Goal: Check status: Check status

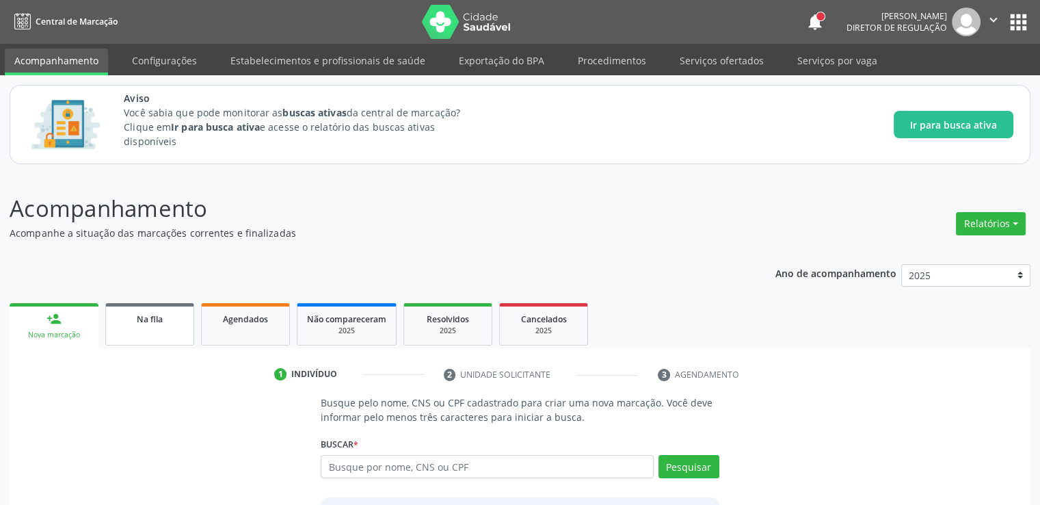
click at [148, 321] on span "Na fila" at bounding box center [150, 319] width 26 height 12
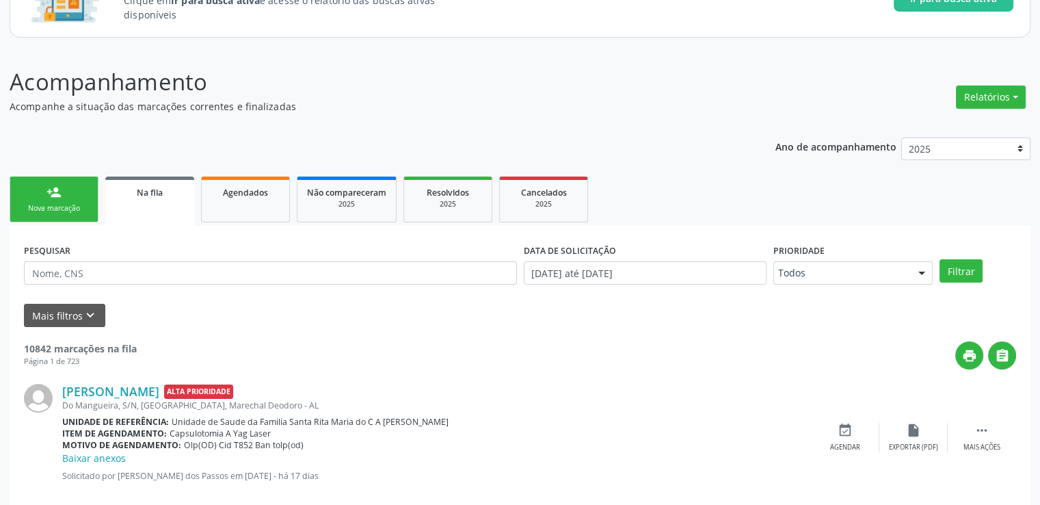
scroll to position [127, 0]
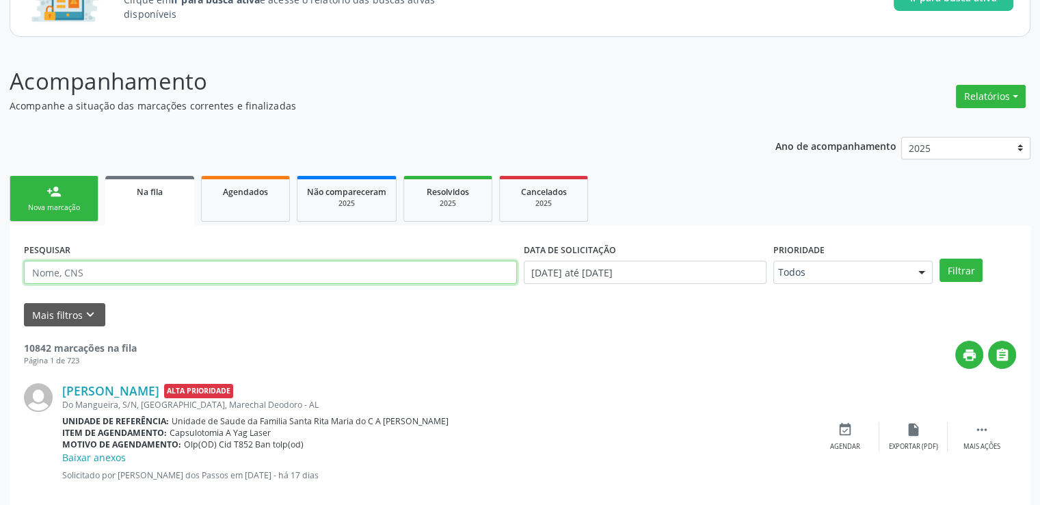
click at [87, 272] on input "text" at bounding box center [270, 272] width 493 height 23
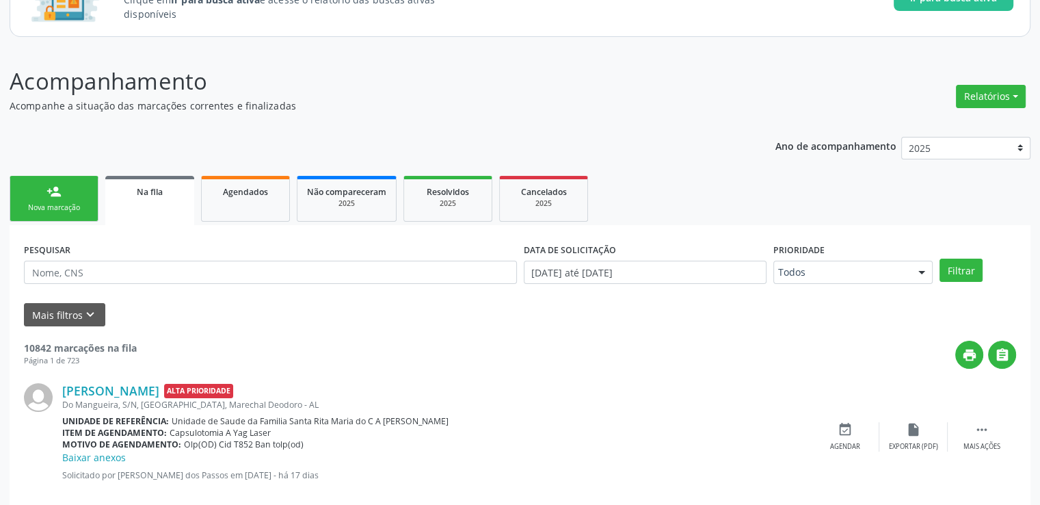
click at [585, 415] on div "Unidade de referência: Unidade de Saude da Familia Santa Rita Maria do C A Soar…" at bounding box center [436, 421] width 749 height 12
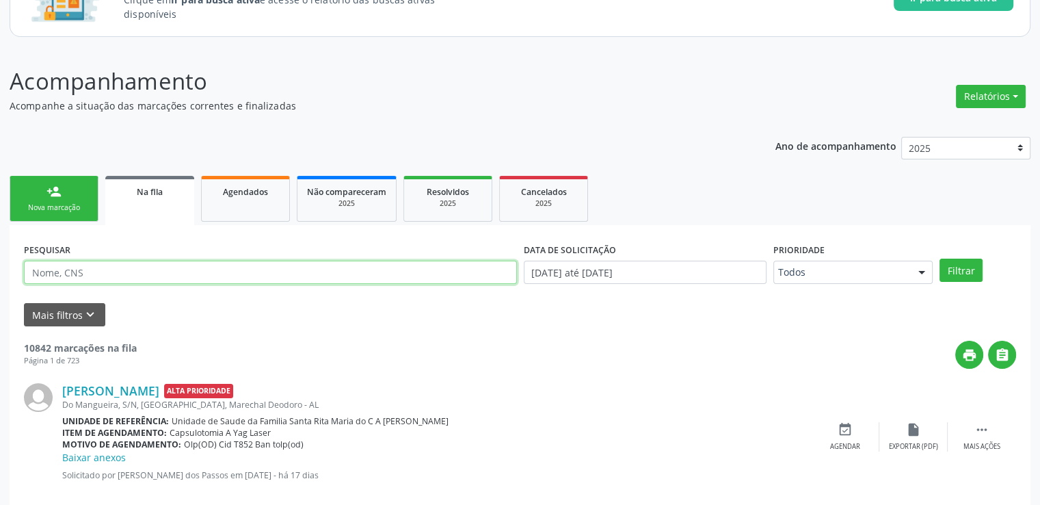
click at [133, 279] on input "text" at bounding box center [270, 272] width 493 height 23
type input "[PERSON_NAME]"
click at [940, 258] on button "Filtrar" at bounding box center [961, 269] width 43 height 23
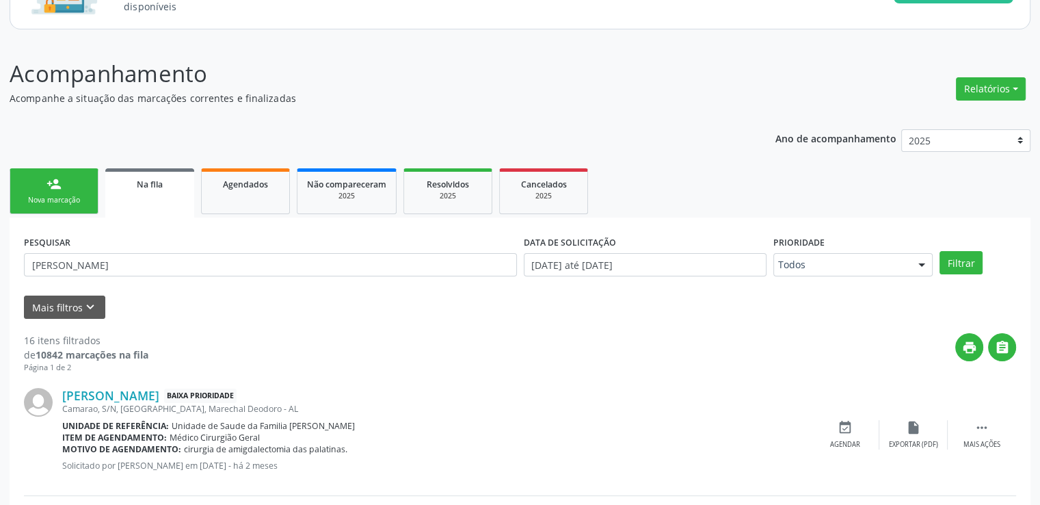
scroll to position [0, 0]
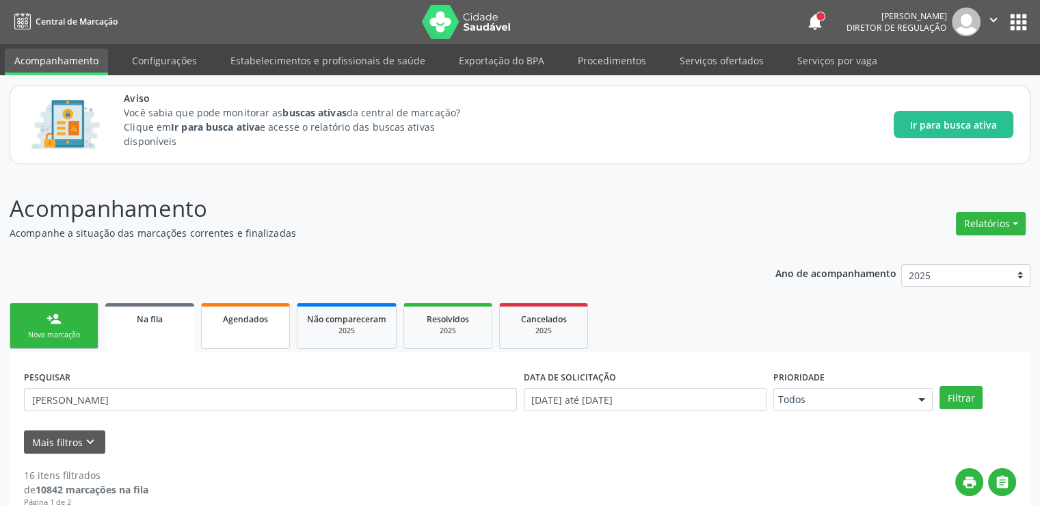
click at [252, 330] on link "Agendados" at bounding box center [245, 326] width 89 height 46
click at [333, 332] on div "2025" at bounding box center [346, 330] width 79 height 10
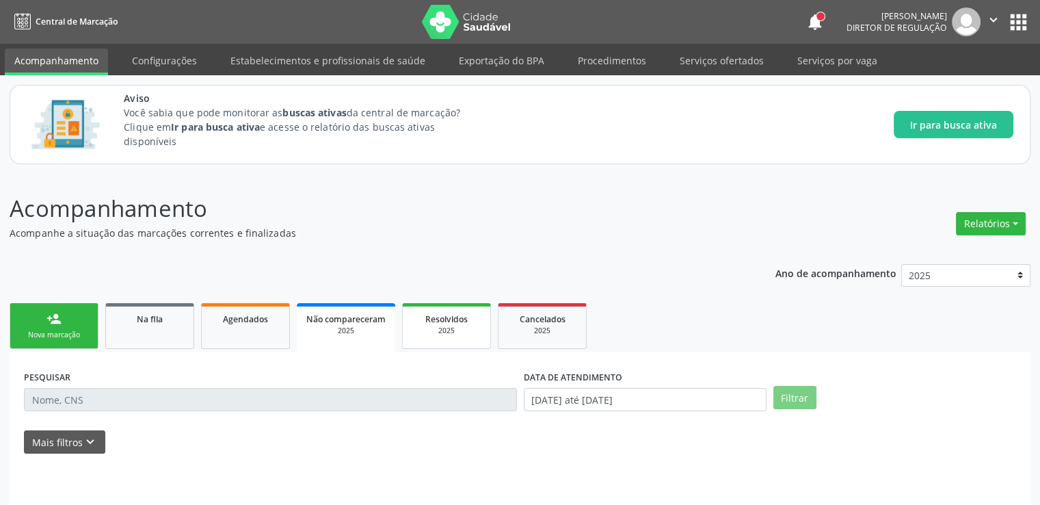
click at [452, 337] on link "Resolvidos 2025" at bounding box center [446, 326] width 89 height 46
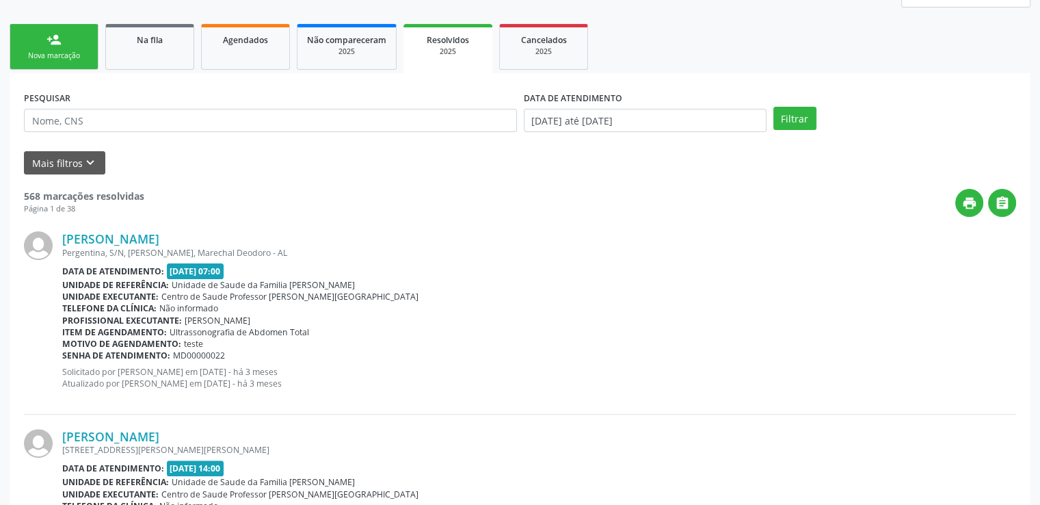
scroll to position [274, 0]
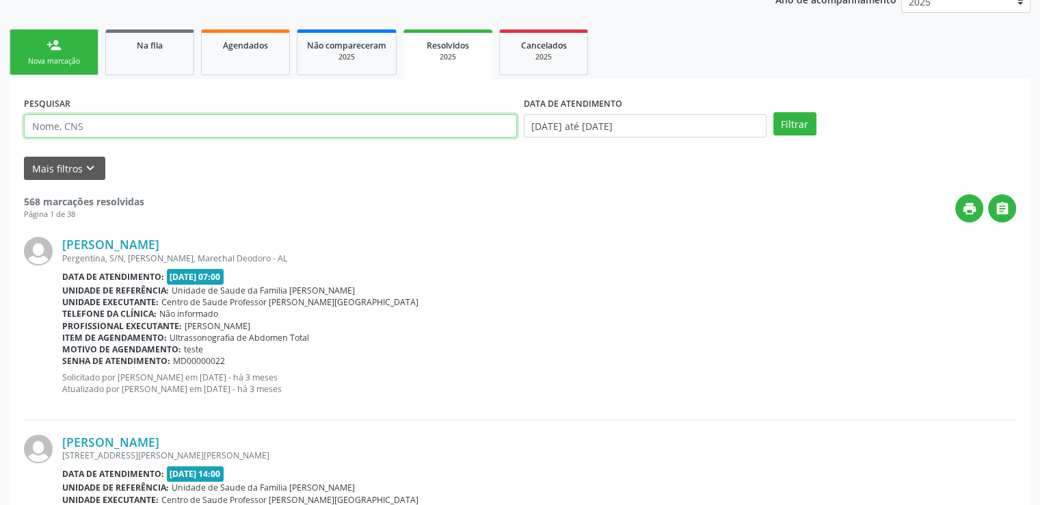
click at [118, 124] on input "text" at bounding box center [270, 125] width 493 height 23
type input "[PERSON_NAME]"
click at [773, 112] on button "Filtrar" at bounding box center [794, 123] width 43 height 23
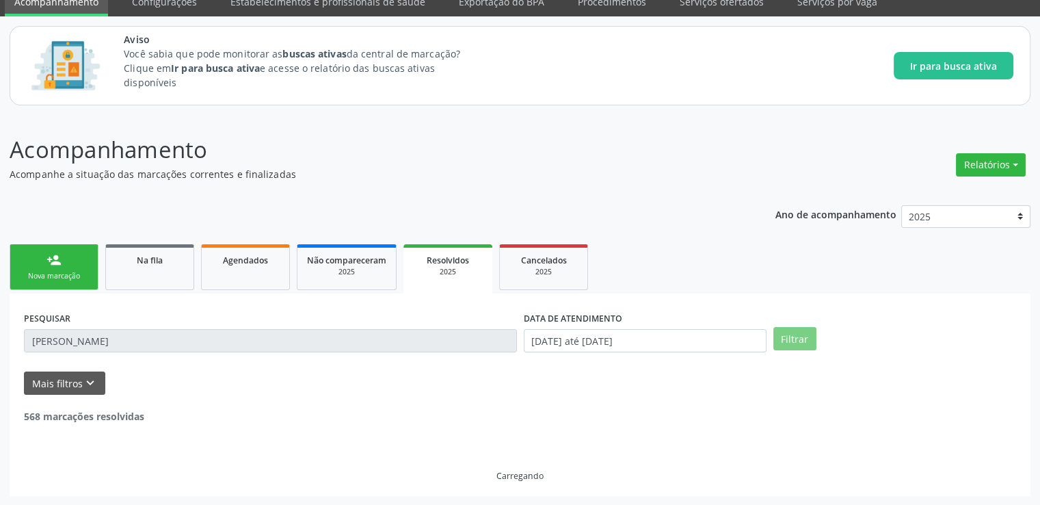
scroll to position [223, 0]
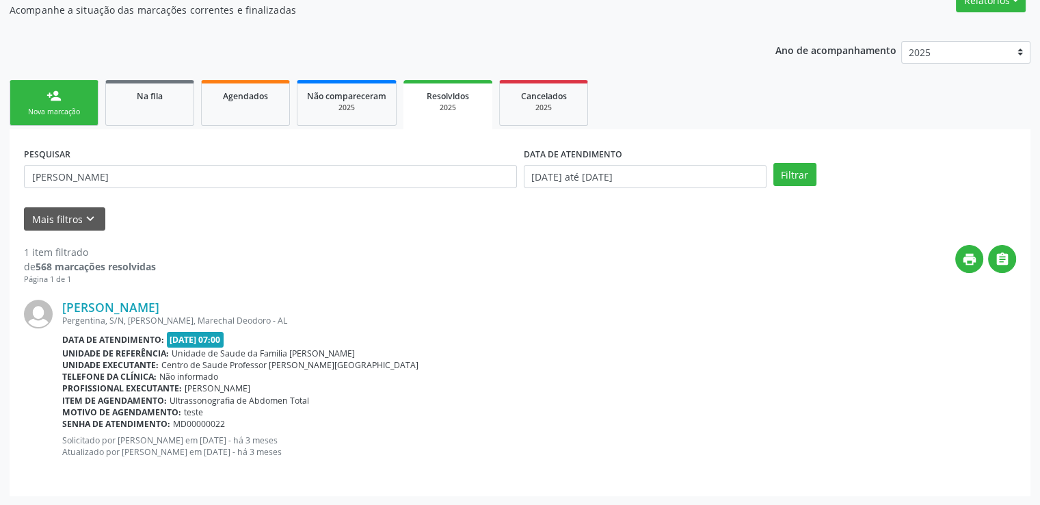
drag, startPoint x: 147, startPoint y: 91, endPoint x: 149, endPoint y: 207, distance: 115.6
click at [147, 92] on span "Na fila" at bounding box center [150, 96] width 26 height 12
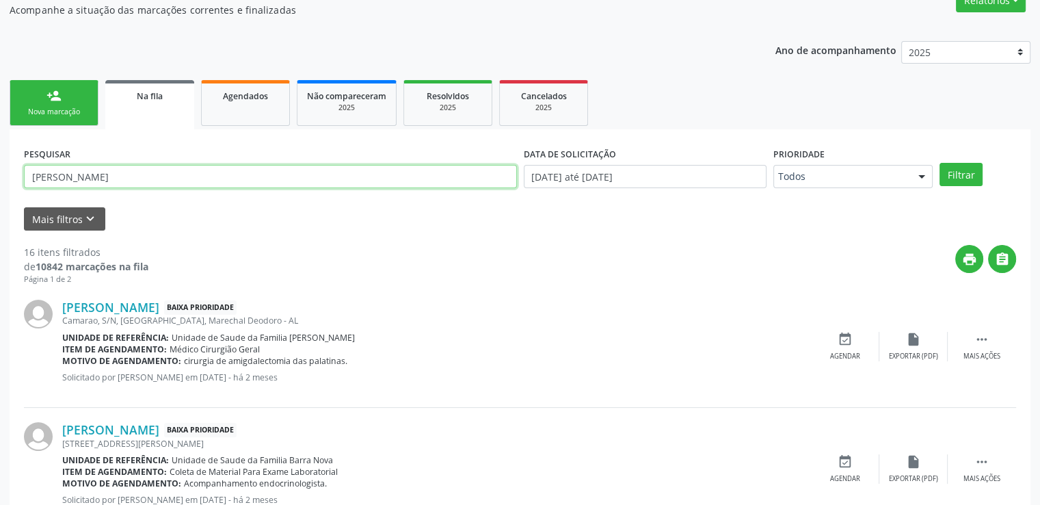
click at [125, 173] on input "[PERSON_NAME]" at bounding box center [270, 176] width 493 height 23
type input "[PERSON_NAME]"
click at [940, 163] on button "Filtrar" at bounding box center [961, 174] width 43 height 23
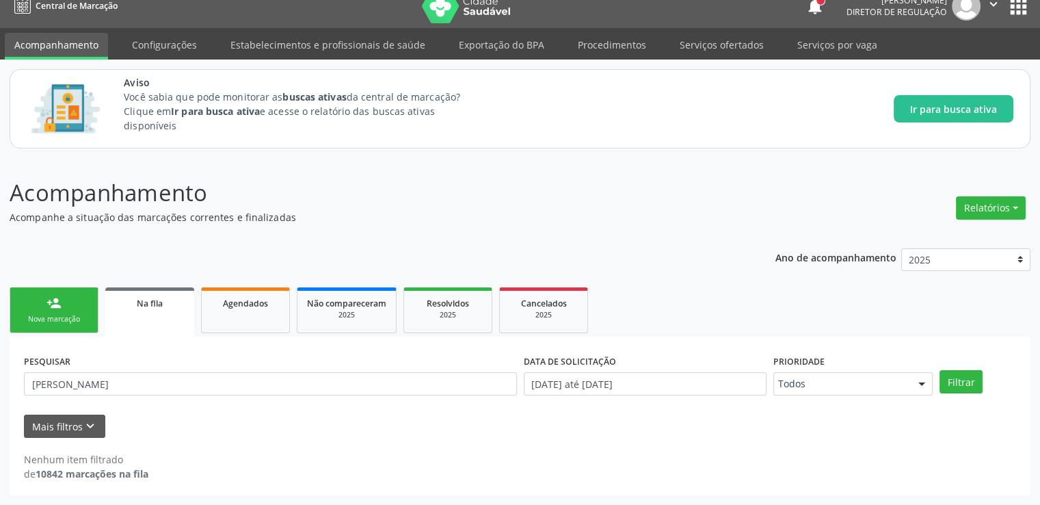
scroll to position [15, 0]
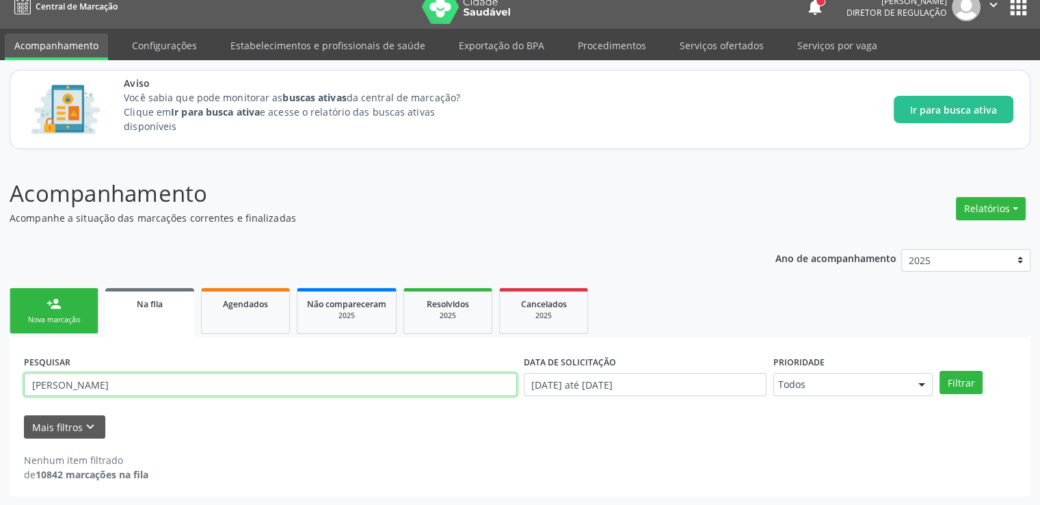
drag, startPoint x: 128, startPoint y: 385, endPoint x: 1, endPoint y: 385, distance: 126.5
click at [1, 385] on div "Acompanhamento Acompanhe a situação das marcações correntes e finalizadas Relat…" at bounding box center [520, 332] width 1040 height 347
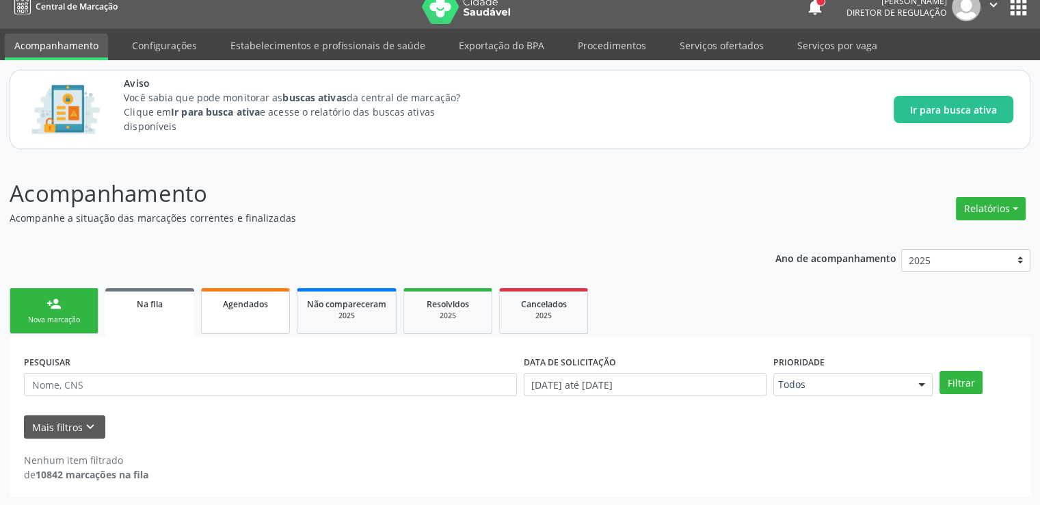
click at [239, 313] on link "Agendados" at bounding box center [245, 311] width 89 height 46
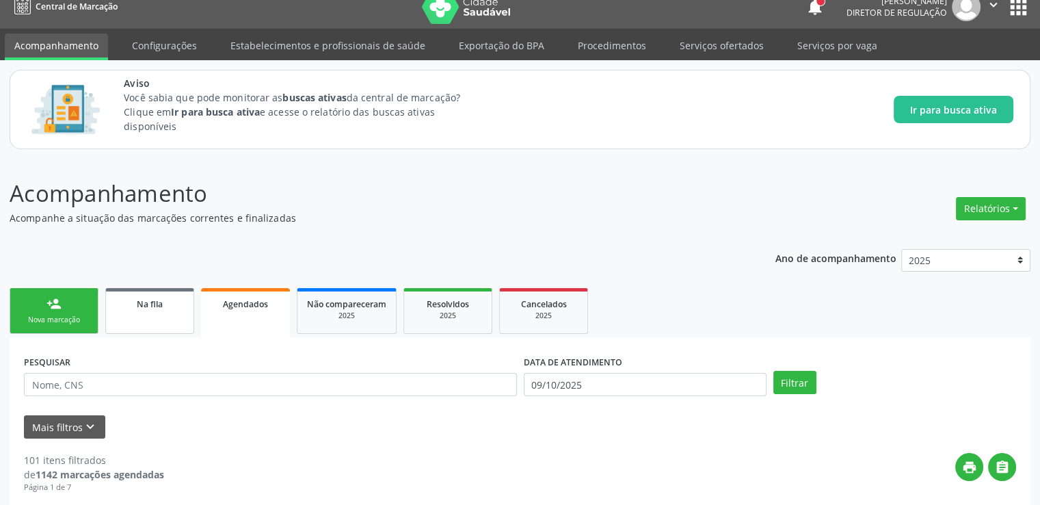
click at [146, 308] on div "Na fila" at bounding box center [150, 303] width 68 height 14
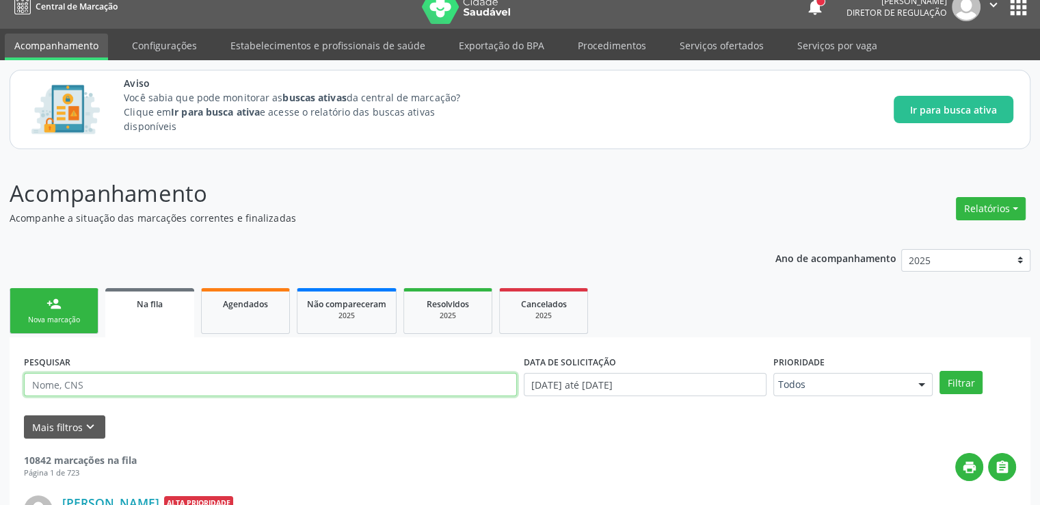
click at [118, 382] on input "text" at bounding box center [270, 384] width 493 height 23
type input "703002865438979"
click at [940, 371] on button "Filtrar" at bounding box center [961, 382] width 43 height 23
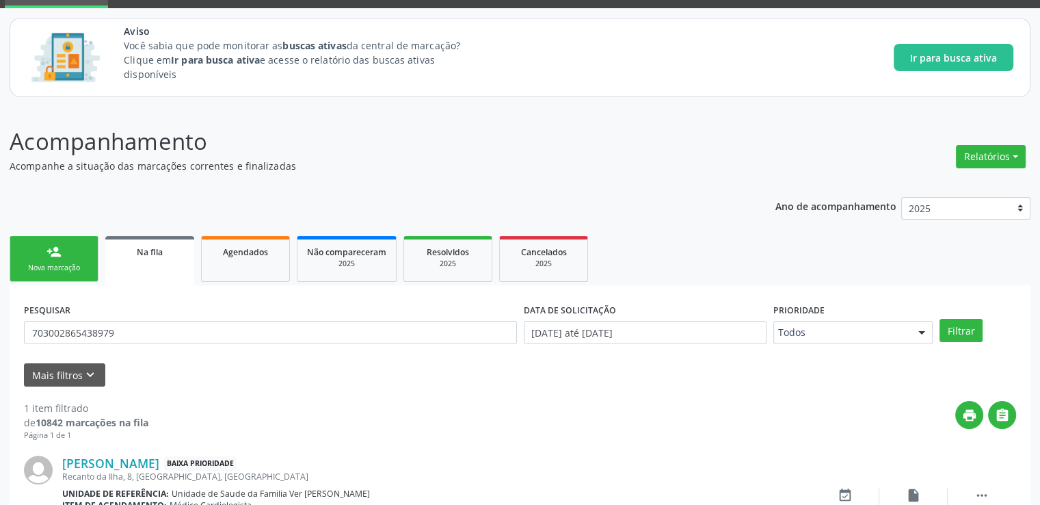
scroll to position [148, 0]
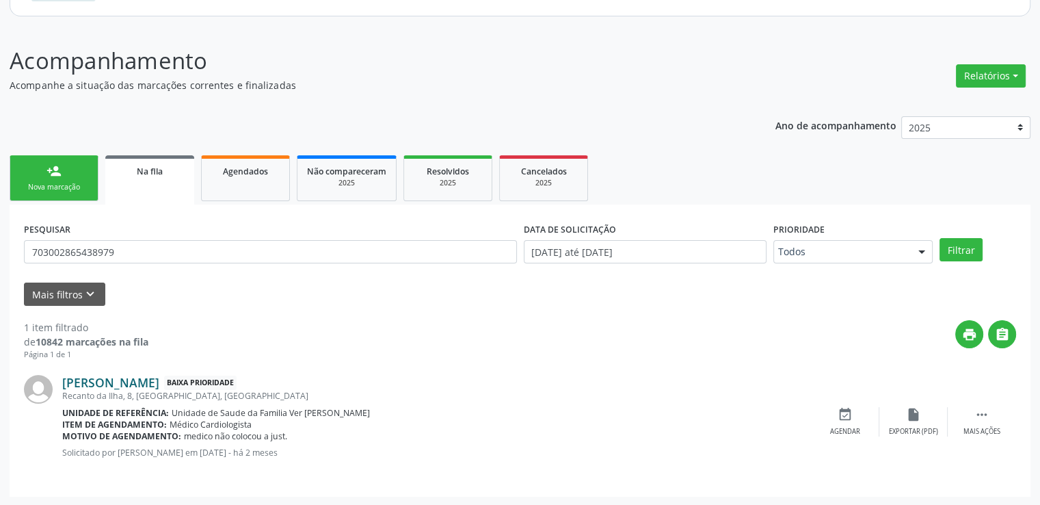
click at [156, 380] on link "[PERSON_NAME]" at bounding box center [110, 382] width 97 height 15
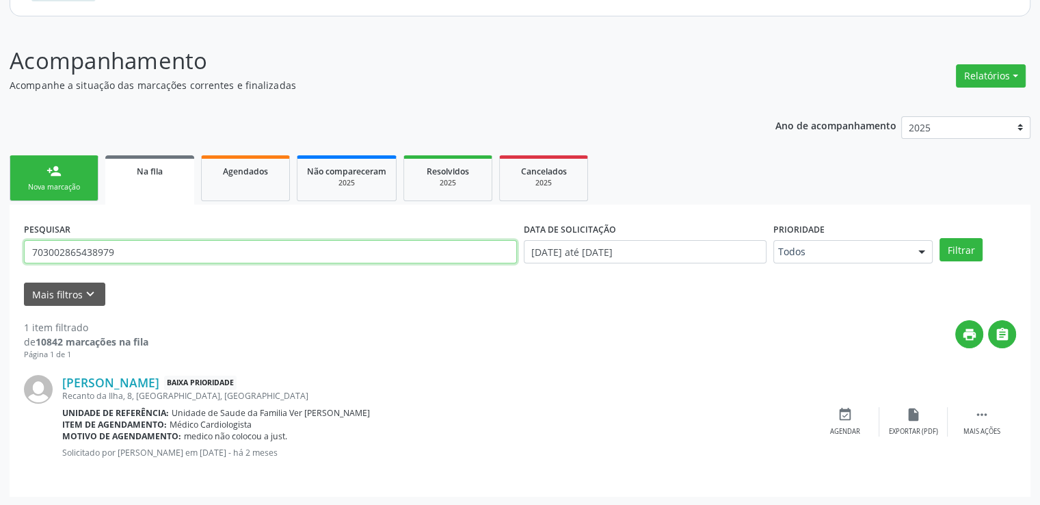
drag, startPoint x: 131, startPoint y: 248, endPoint x: 5, endPoint y: 252, distance: 125.9
click at [5, 252] on div "Acompanhamento Acompanhe a situação das marcações correntes e finalizadas Relat…" at bounding box center [520, 266] width 1040 height 480
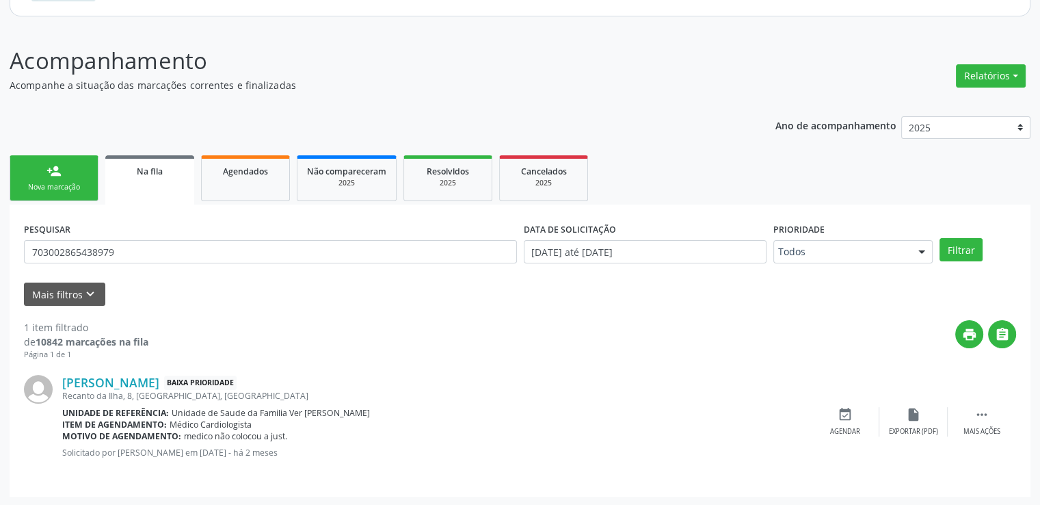
click at [250, 178] on link "Agendados" at bounding box center [245, 178] width 89 height 46
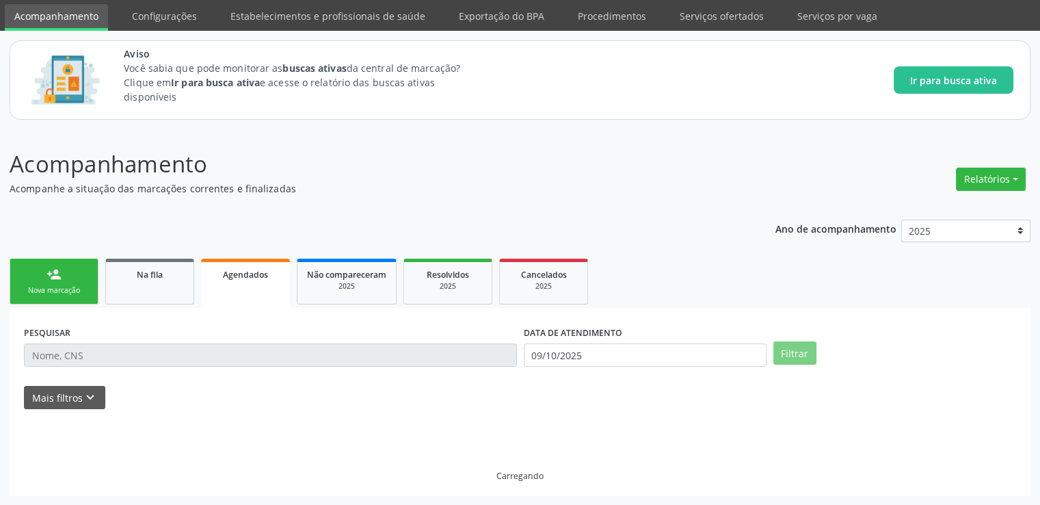
scroll to position [59, 0]
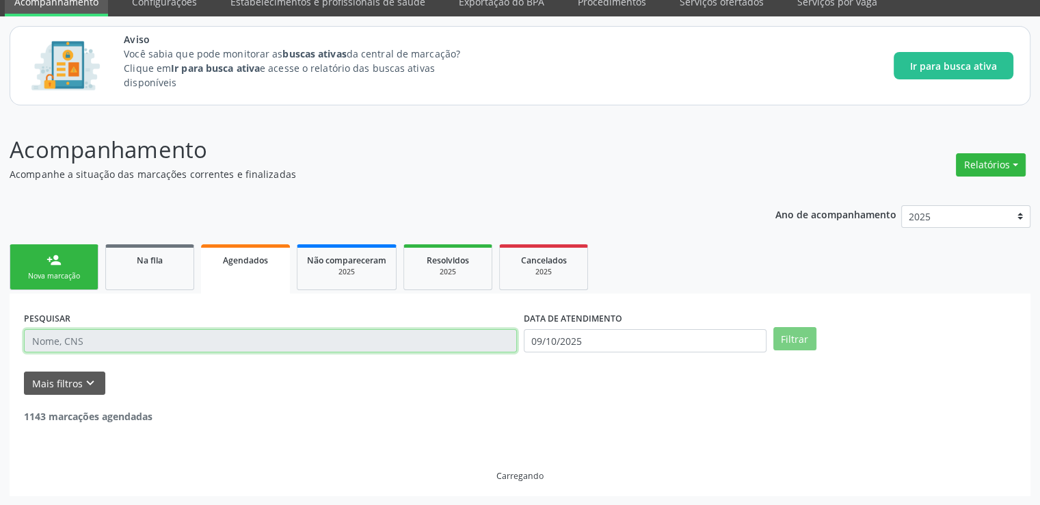
click at [126, 337] on input "text" at bounding box center [270, 340] width 493 height 23
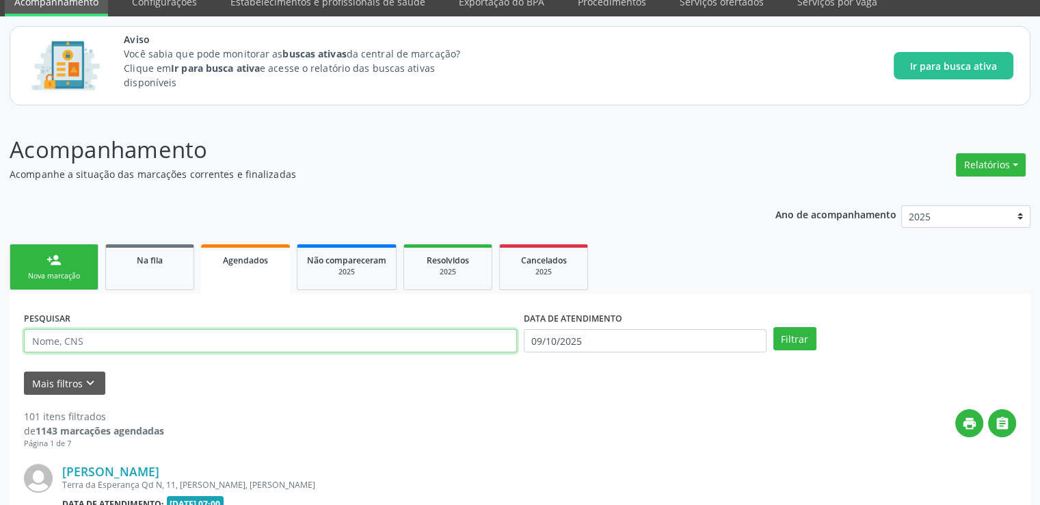
paste input "703002865438979"
type input "703002865438979"
click at [773, 327] on button "Filtrar" at bounding box center [794, 338] width 43 height 23
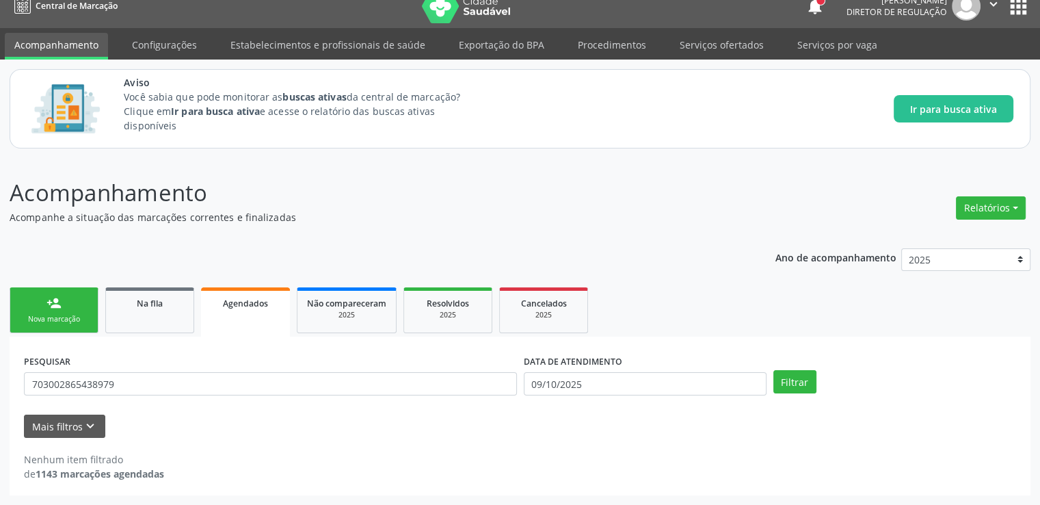
scroll to position [15, 0]
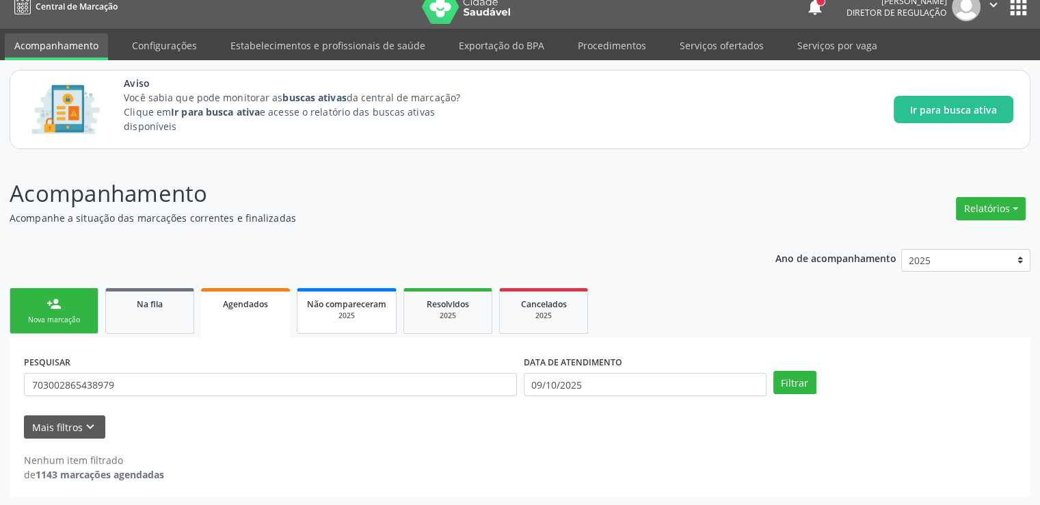
click at [358, 304] on span "Não compareceram" at bounding box center [346, 304] width 79 height 12
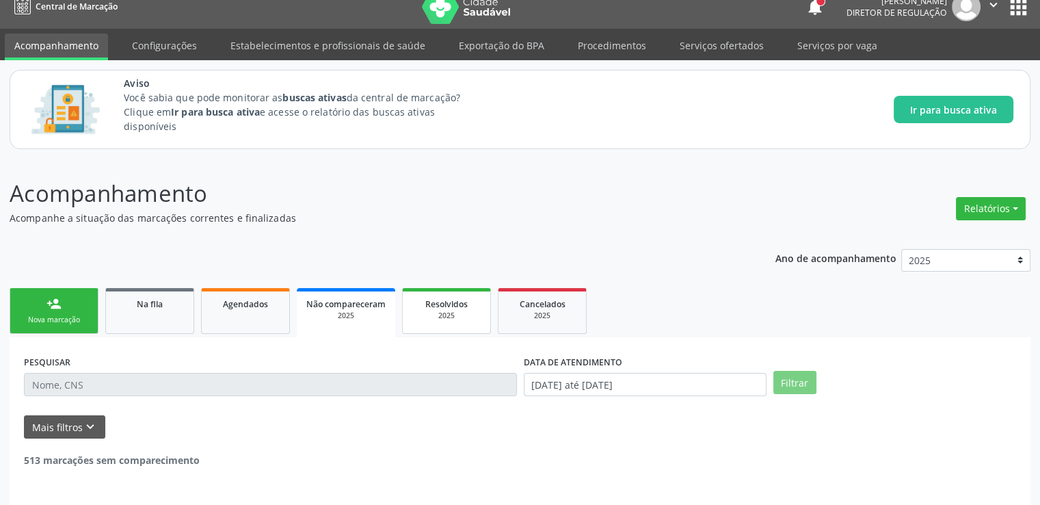
click at [456, 313] on div "2025" at bounding box center [446, 315] width 68 height 10
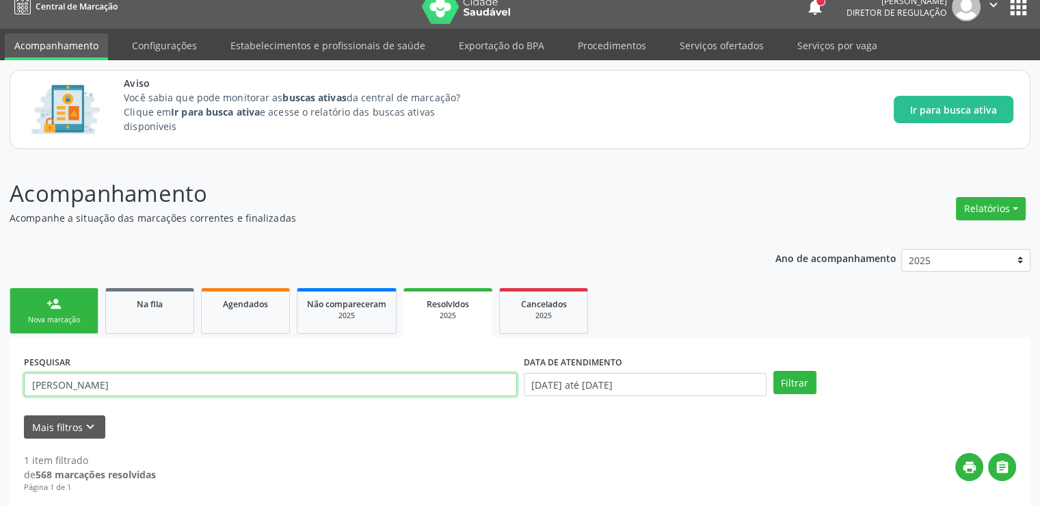
click at [201, 384] on input "[PERSON_NAME]" at bounding box center [270, 384] width 493 height 23
drag, startPoint x: 201, startPoint y: 384, endPoint x: 0, endPoint y: 382, distance: 201.0
click at [0, 382] on div "Acompanhamento Acompanhe a situação das marcações correntes e finalizadas Relat…" at bounding box center [520, 436] width 1040 height 555
paste input "703002865438979"
type input "703002865438979"
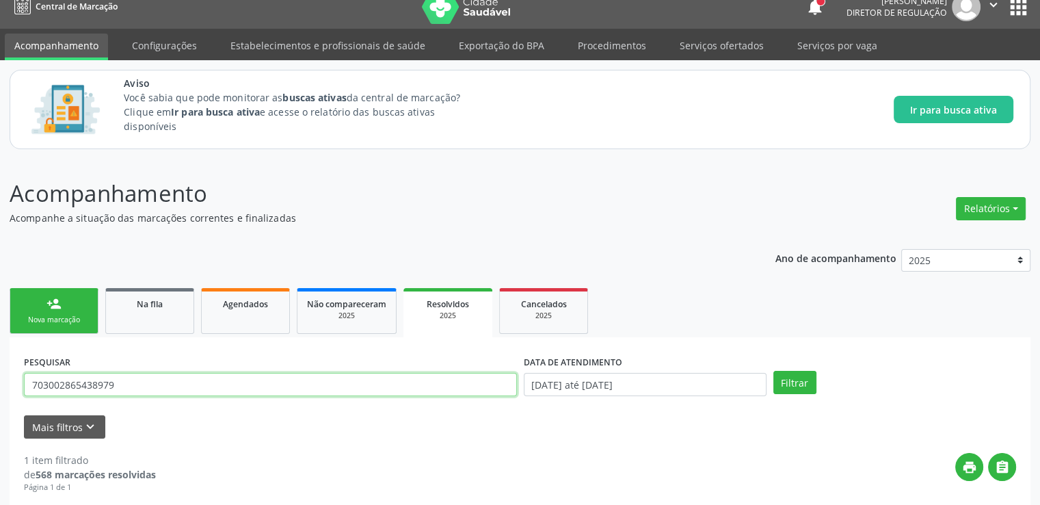
click at [773, 371] on button "Filtrar" at bounding box center [794, 382] width 43 height 23
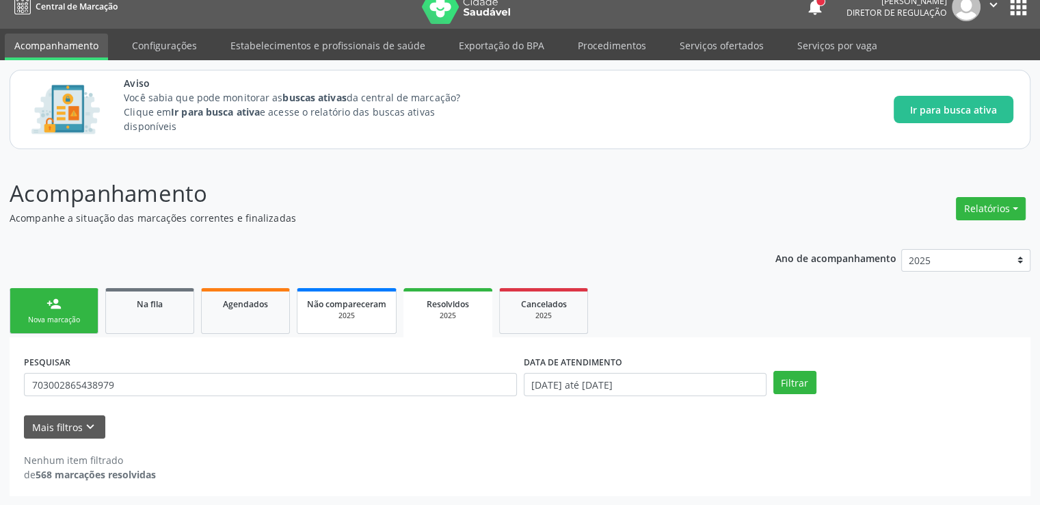
click at [345, 314] on div "2025" at bounding box center [346, 315] width 79 height 10
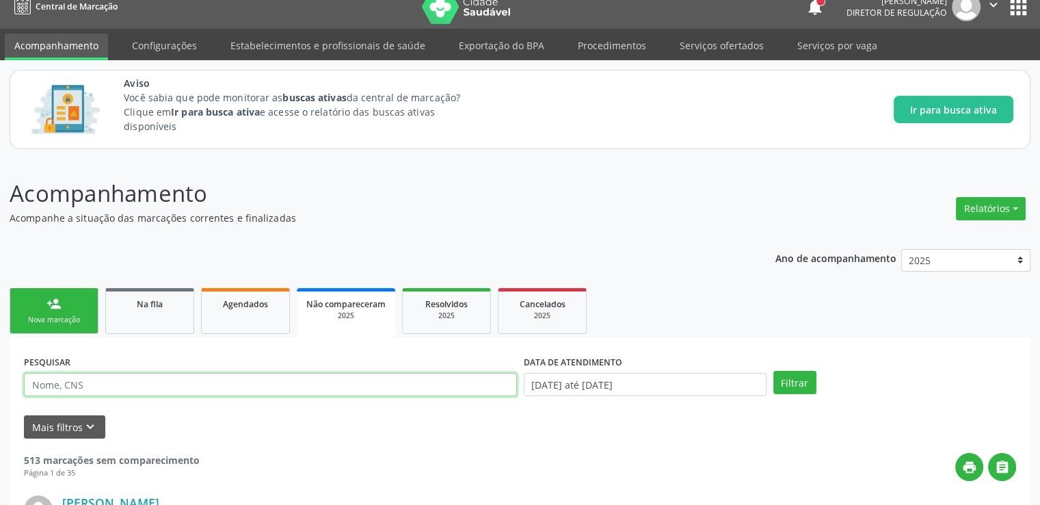
click at [129, 388] on input "text" at bounding box center [270, 384] width 493 height 23
paste input "703002865438979"
type input "703002865438979"
click at [773, 371] on button "Filtrar" at bounding box center [794, 382] width 43 height 23
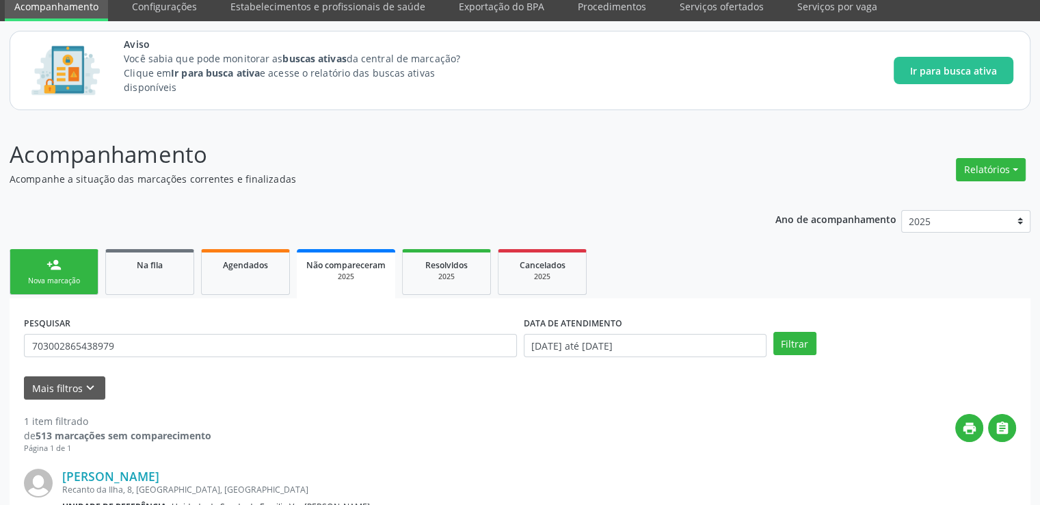
scroll to position [207, 0]
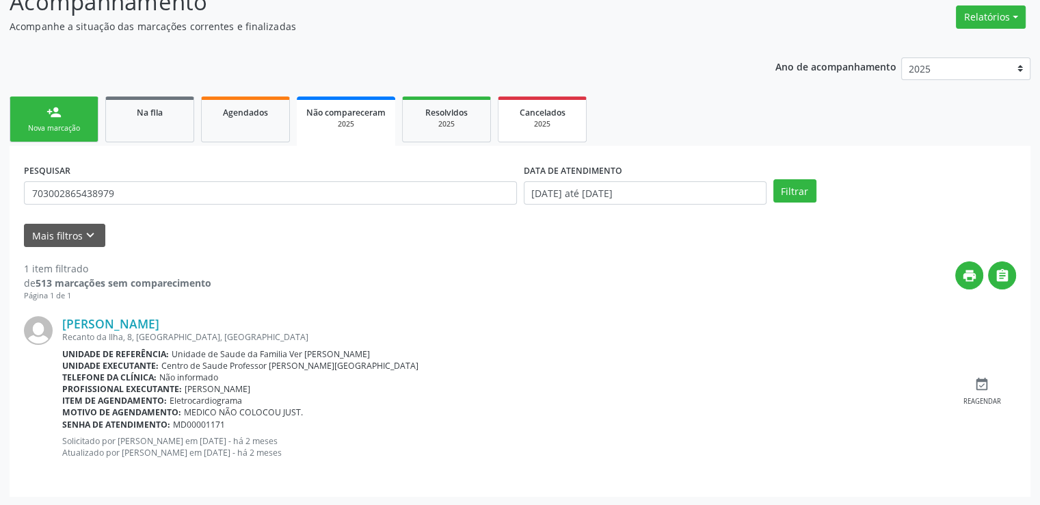
click at [522, 116] on span "Cancelados" at bounding box center [543, 113] width 46 height 12
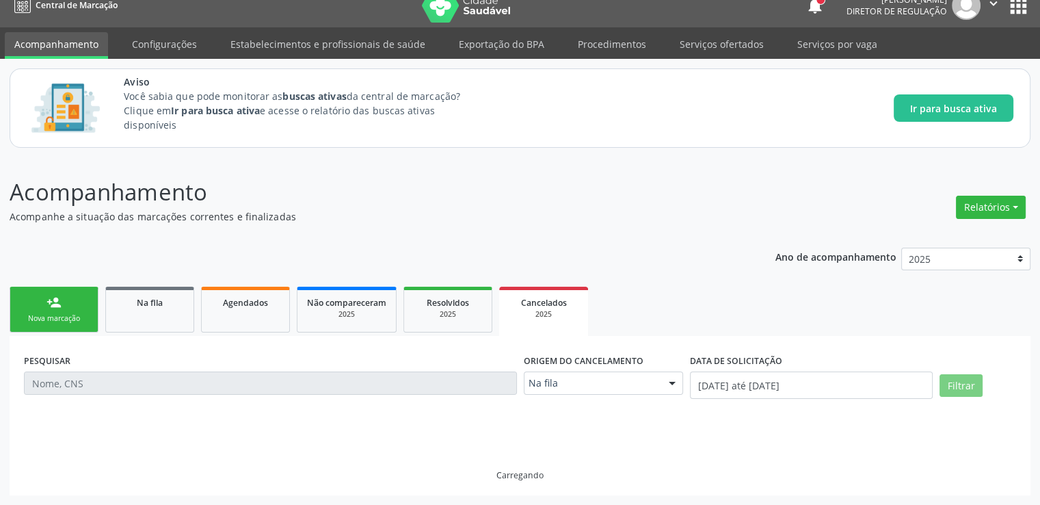
scroll to position [30, 0]
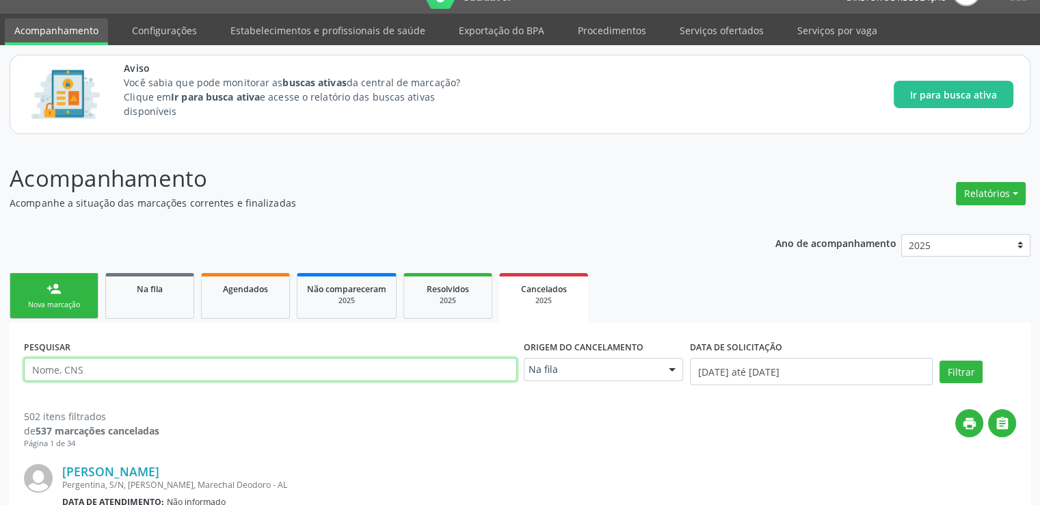
click at [123, 366] on input "text" at bounding box center [270, 369] width 493 height 23
paste input "703002865438979"
type input "703002865438979"
click at [940, 360] on button "Filtrar" at bounding box center [961, 371] width 43 height 23
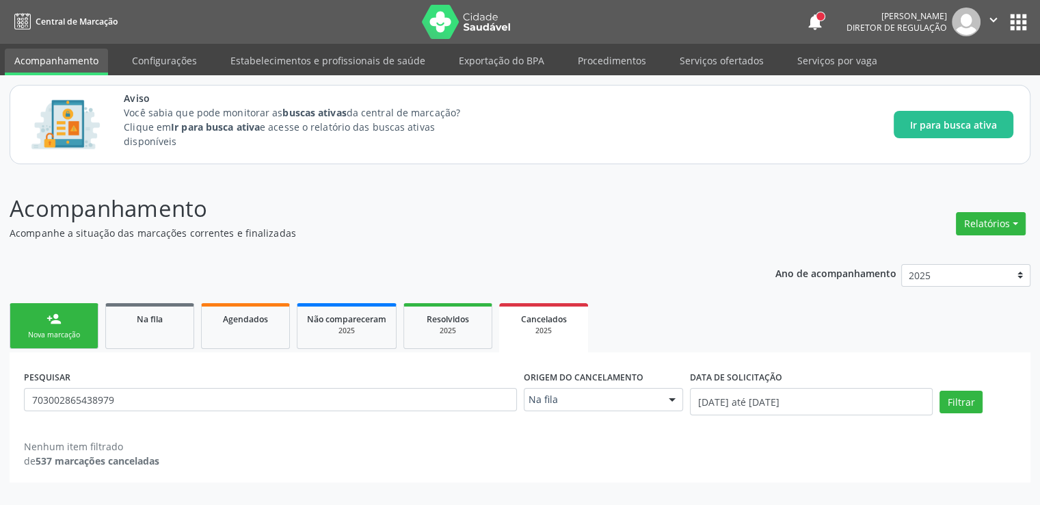
scroll to position [0, 0]
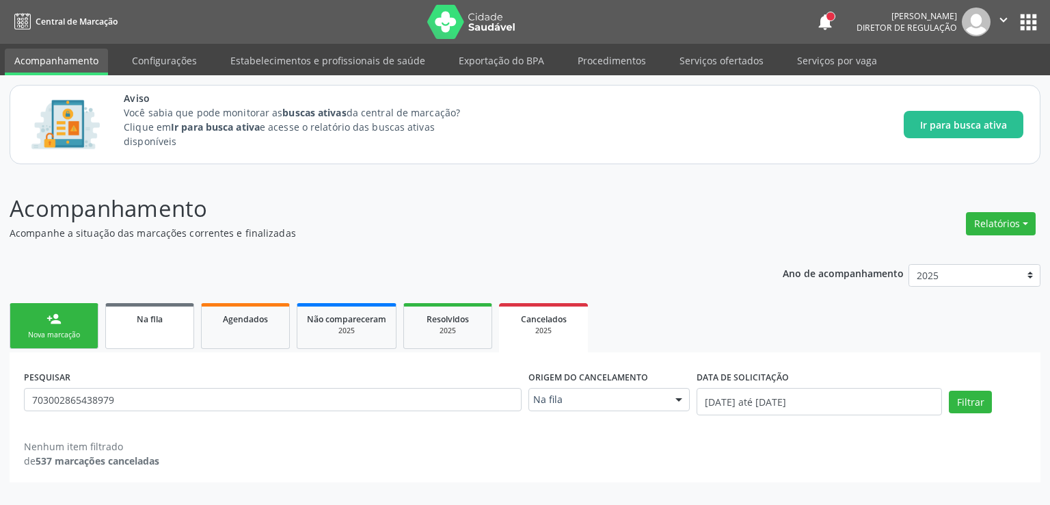
click at [155, 327] on link "Na fila" at bounding box center [149, 326] width 89 height 46
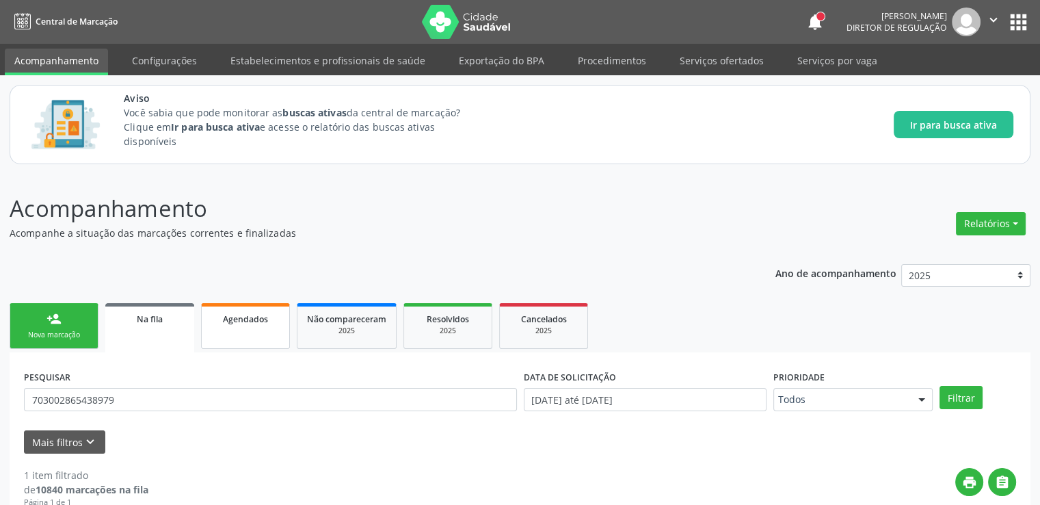
click at [264, 318] on span "Agendados" at bounding box center [245, 319] width 45 height 12
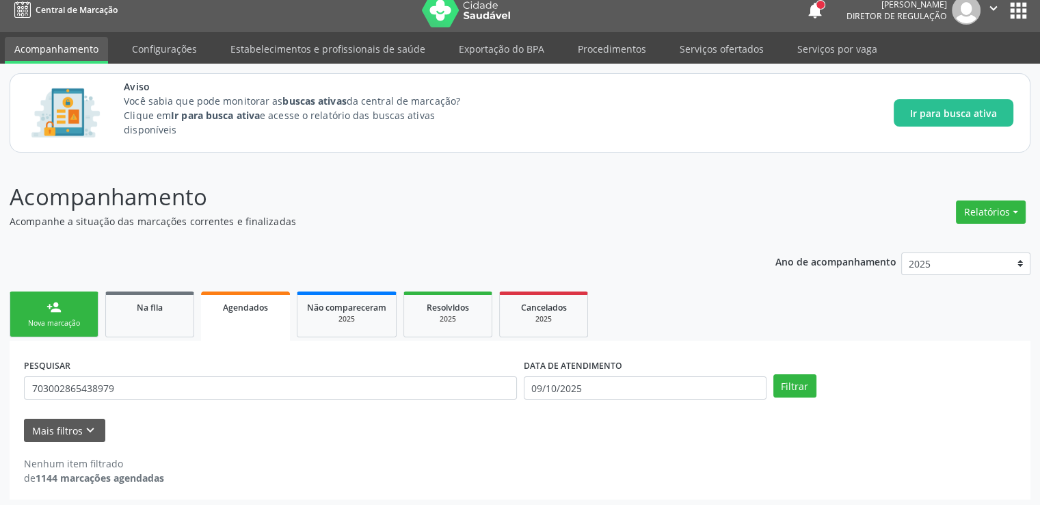
scroll to position [15, 0]
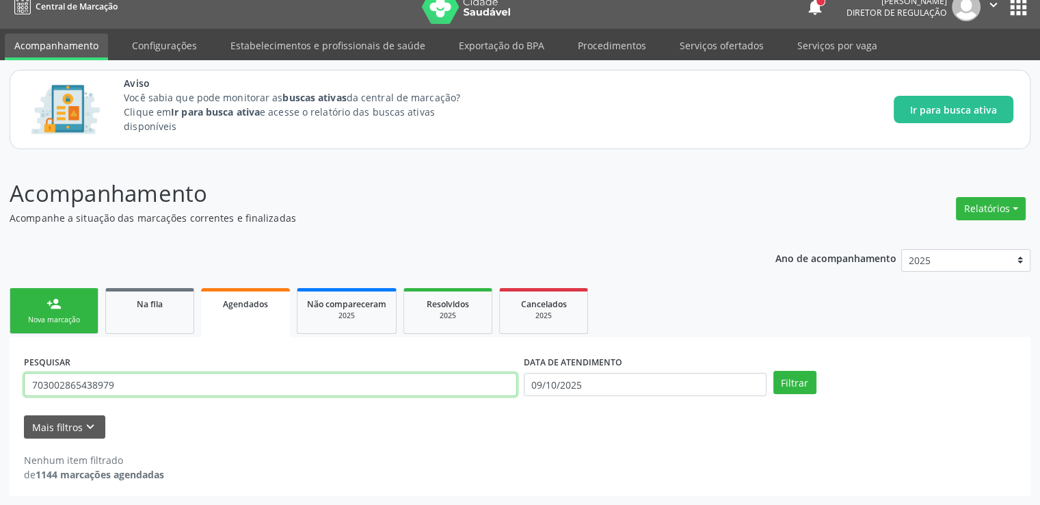
drag, startPoint x: 217, startPoint y: 387, endPoint x: 7, endPoint y: 387, distance: 210.6
click at [7, 387] on div "Acompanhamento Acompanhe a situação das marcações correntes e finalizadas Relat…" at bounding box center [520, 332] width 1040 height 347
click at [773, 371] on button "Filtrar" at bounding box center [794, 382] width 43 height 23
type input "703002865438979"
click at [773, 371] on button "Filtrar" at bounding box center [794, 382] width 43 height 23
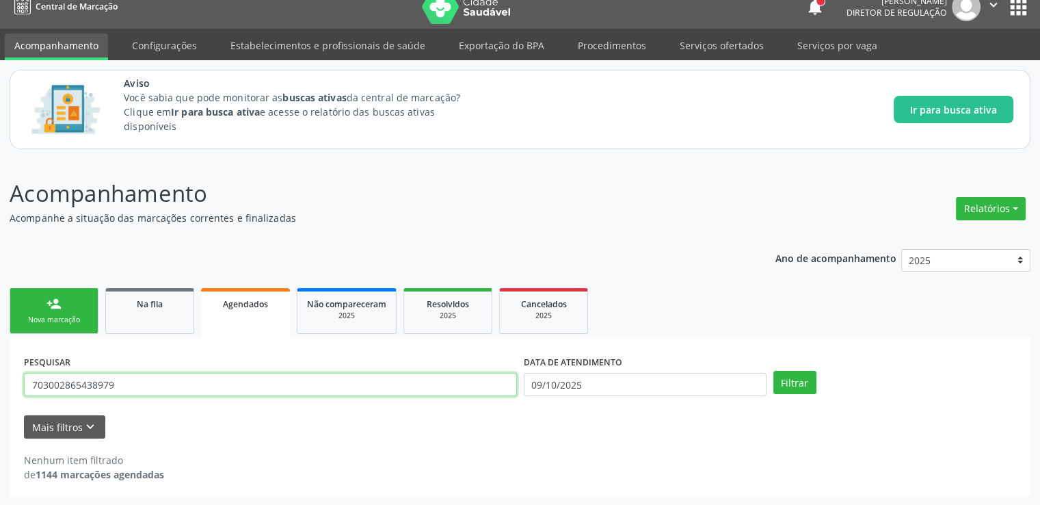
drag, startPoint x: 148, startPoint y: 386, endPoint x: 0, endPoint y: 397, distance: 148.1
click at [0, 397] on div "Acompanhamento Acompanhe a situação das marcações correntes e finalizadas Relat…" at bounding box center [520, 332] width 1040 height 347
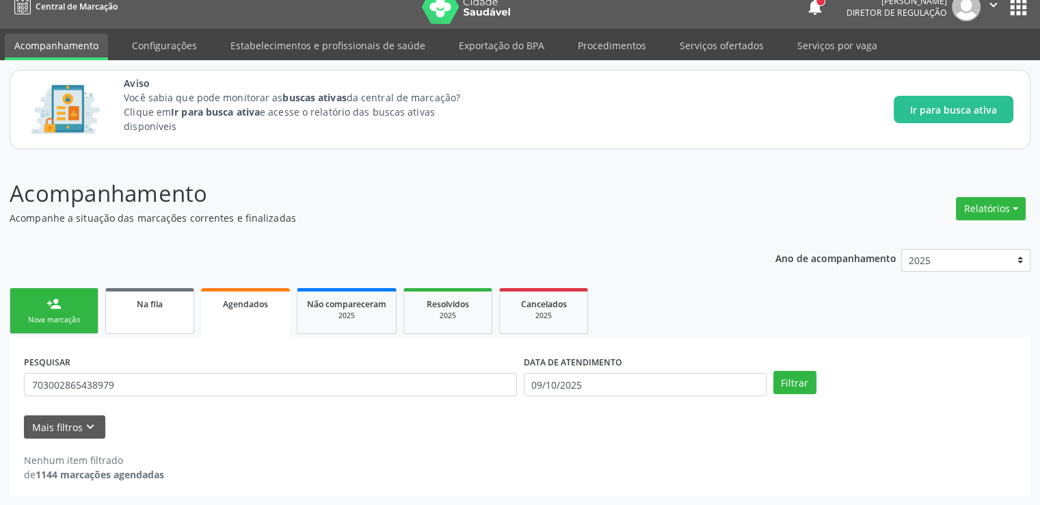
click at [150, 315] on link "Na fila" at bounding box center [149, 311] width 89 height 46
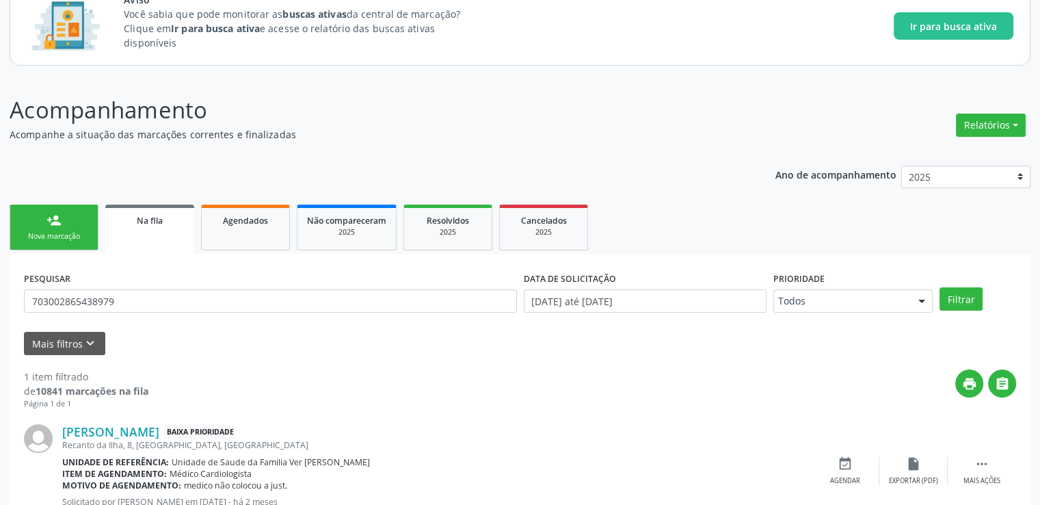
scroll to position [148, 0]
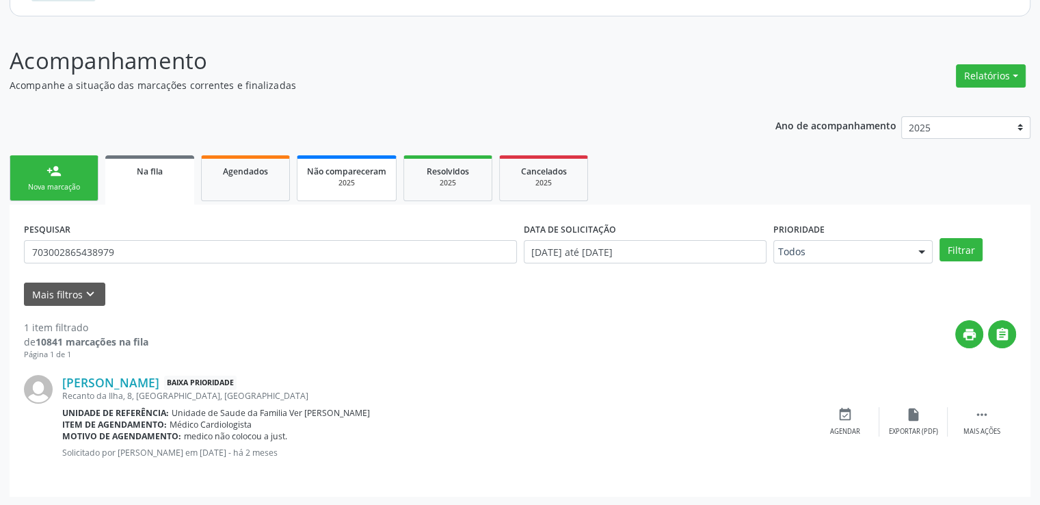
click at [349, 178] on div "2025" at bounding box center [346, 183] width 79 height 10
click at [349, 78] on p "Acompanhamento" at bounding box center [367, 61] width 715 height 34
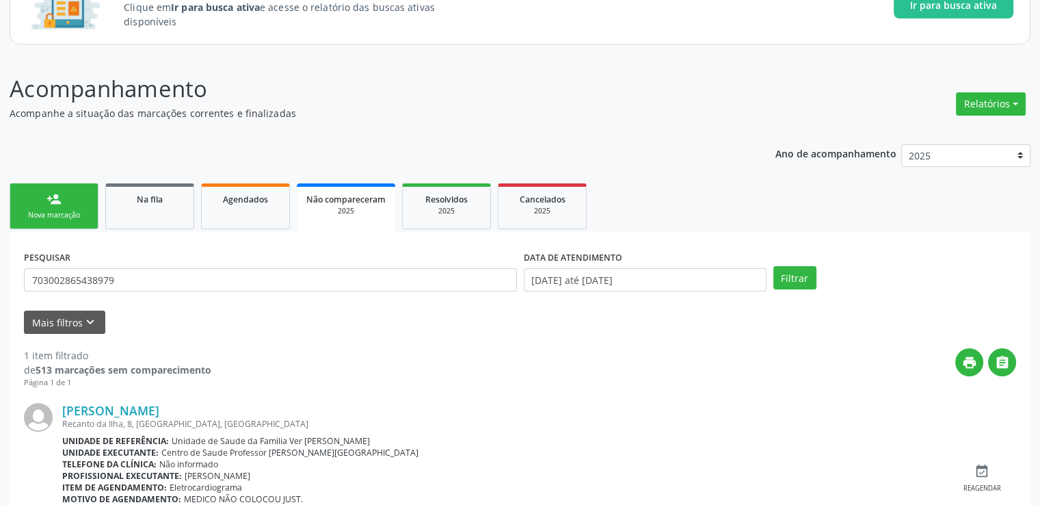
scroll to position [207, 0]
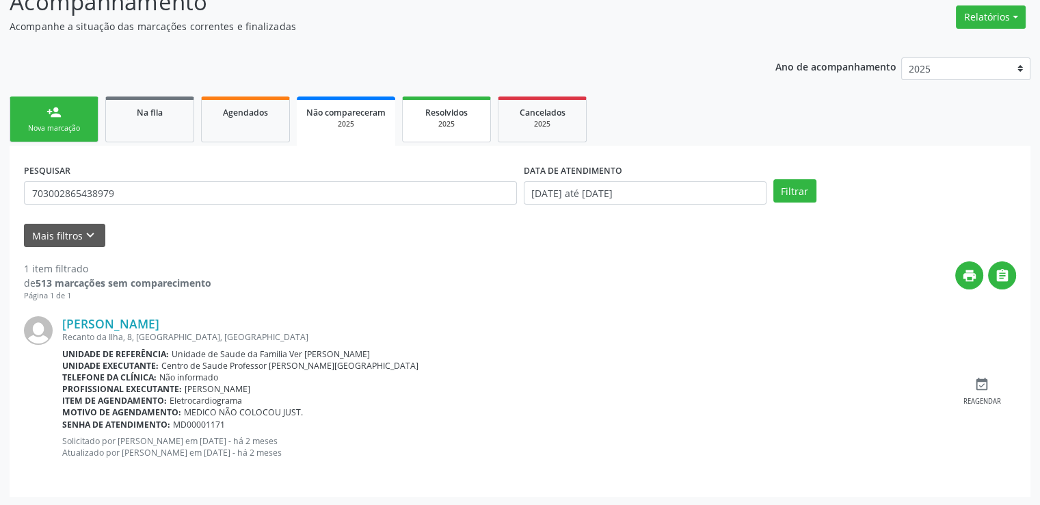
click at [449, 118] on div "Resolvidos" at bounding box center [446, 112] width 68 height 14
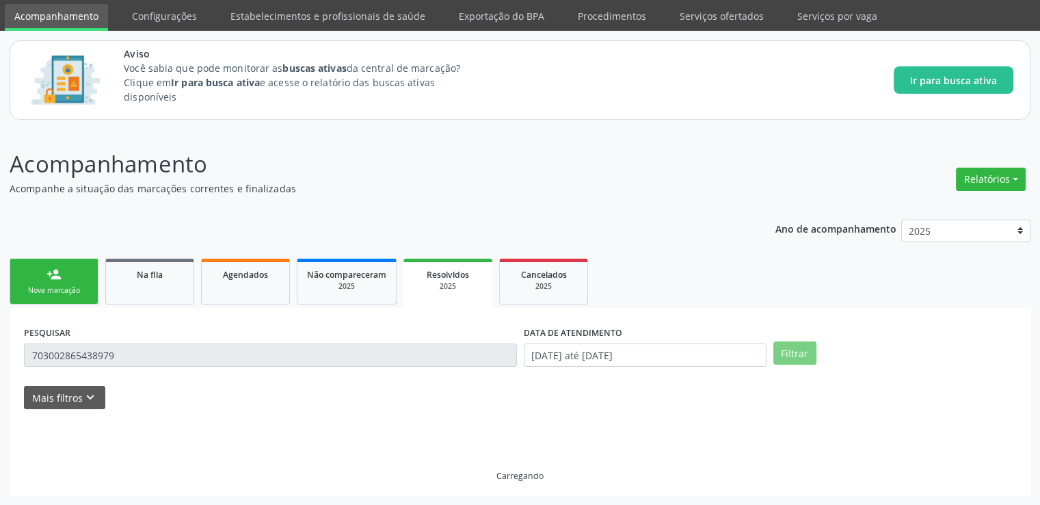
scroll to position [15, 0]
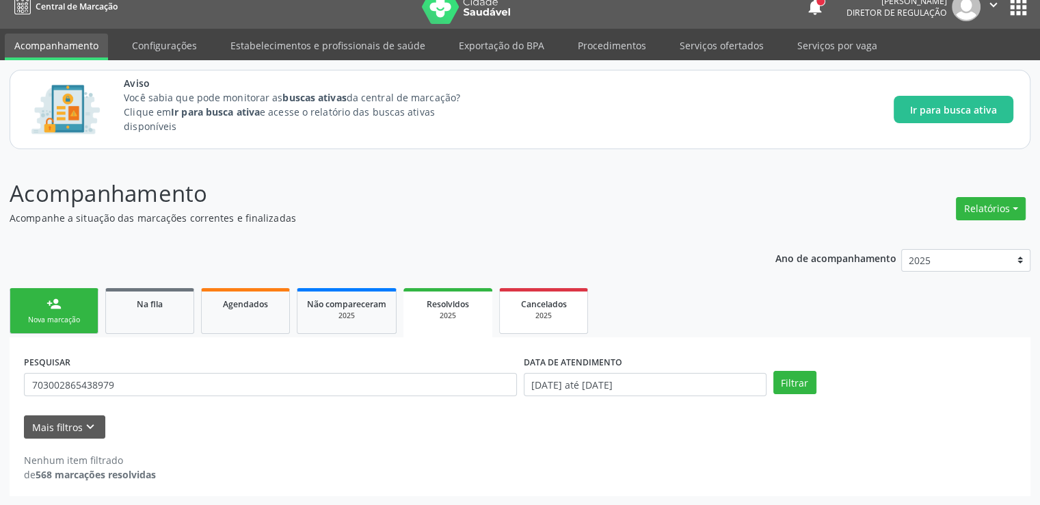
click at [542, 305] on span "Cancelados" at bounding box center [544, 304] width 46 height 12
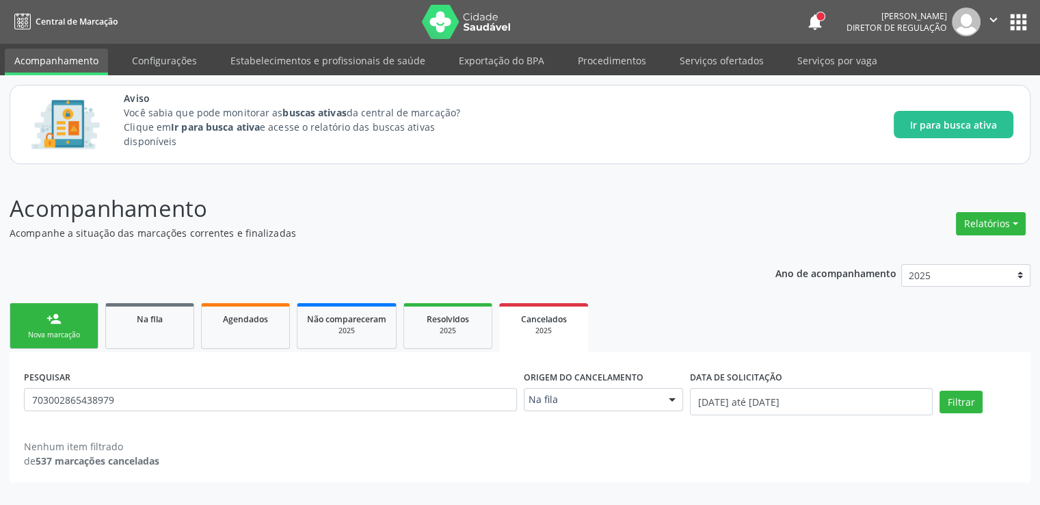
scroll to position [0, 0]
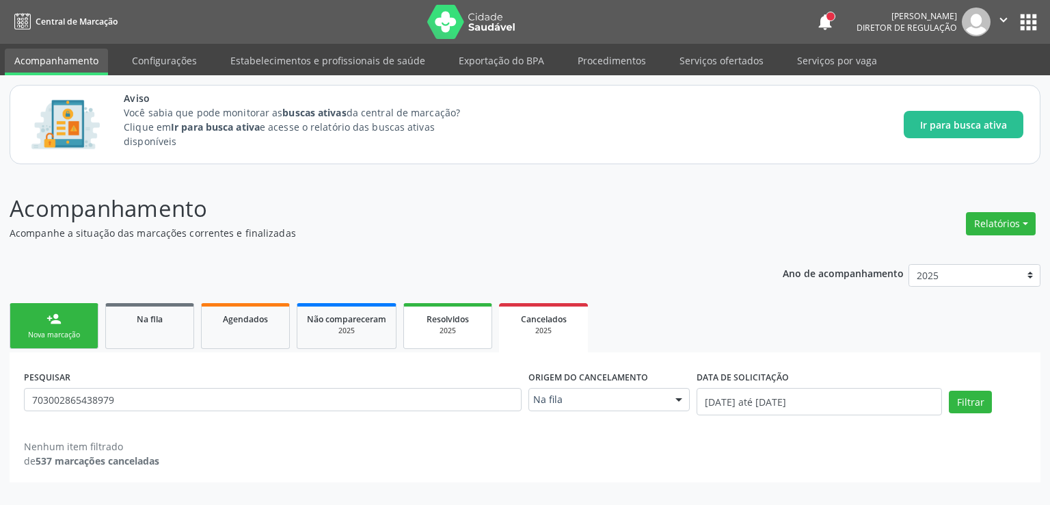
click at [442, 328] on div "2025" at bounding box center [448, 330] width 68 height 10
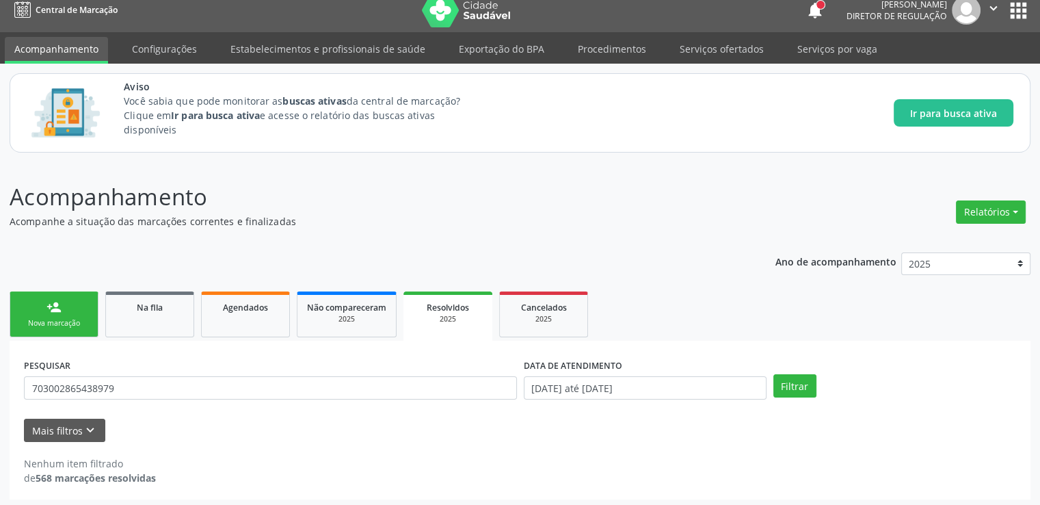
scroll to position [15, 0]
